Goal: Task Accomplishment & Management: Manage account settings

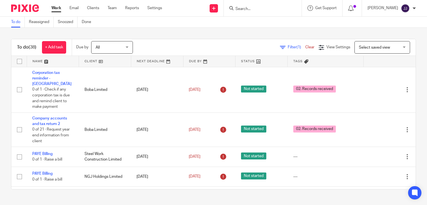
click at [247, 9] on input "Search" at bounding box center [260, 9] width 50 height 5
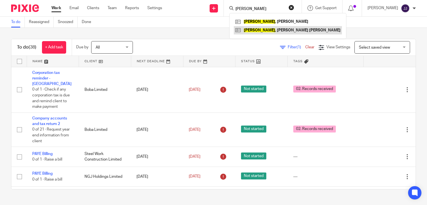
type input "singleton"
click at [252, 29] on link at bounding box center [288, 30] width 108 height 8
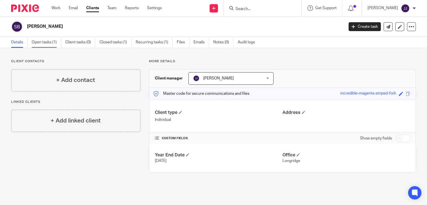
click at [46, 42] on link "Open tasks (1)" at bounding box center [46, 42] width 29 height 11
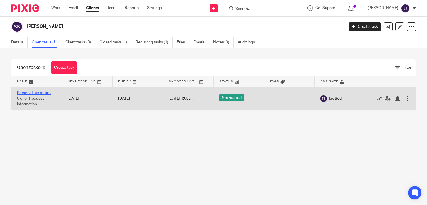
click at [34, 92] on link "Personal tax return" at bounding box center [34, 93] width 34 height 4
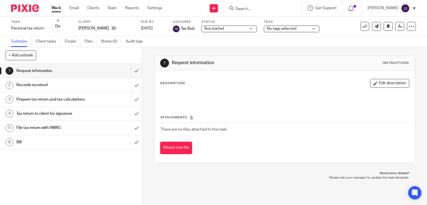
click at [282, 30] on span "No tags selected" at bounding box center [281, 29] width 29 height 4
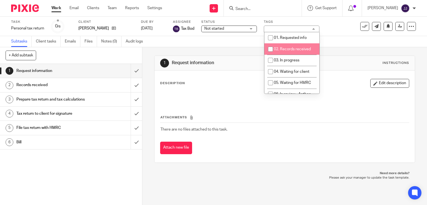
click at [296, 47] on span "02. Records received" at bounding box center [292, 49] width 37 height 4
checkbox input "true"
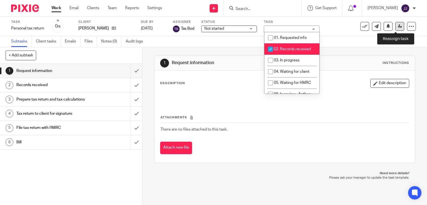
click at [398, 26] on icon at bounding box center [400, 26] width 4 height 4
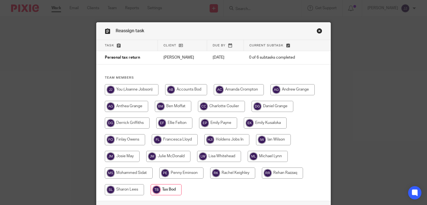
click at [230, 137] on input "radio" at bounding box center [226, 139] width 45 height 11
radio input "true"
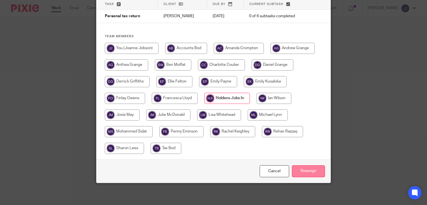
click at [299, 168] on input "Reassign" at bounding box center [308, 171] width 33 height 12
